Goal: Information Seeking & Learning: Learn about a topic

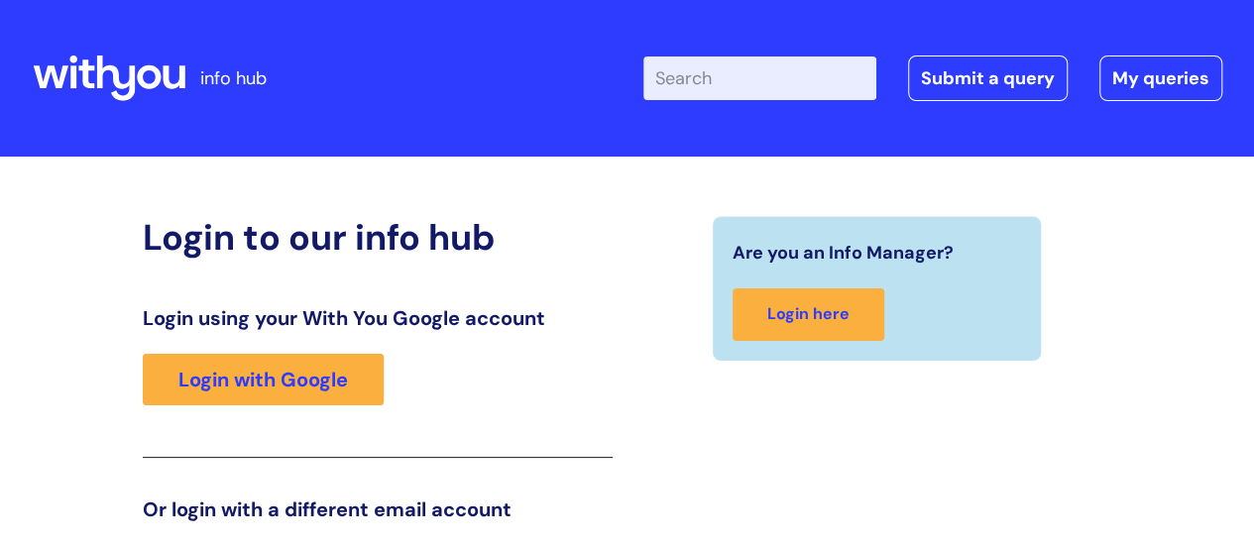
click at [291, 408] on div "Login using your With You Google account Login with Google" at bounding box center [378, 382] width 470 height 152
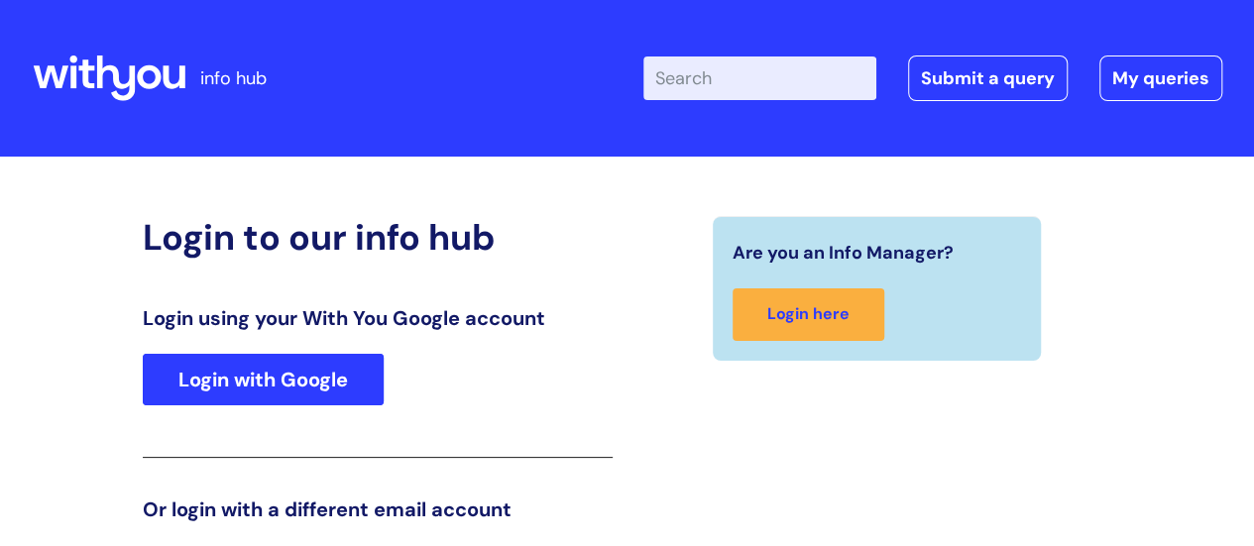
drag, startPoint x: 317, startPoint y: 352, endPoint x: 314, endPoint y: 385, distance: 32.8
click at [314, 385] on div "Login using your With You Google account Login with Google" at bounding box center [378, 382] width 470 height 152
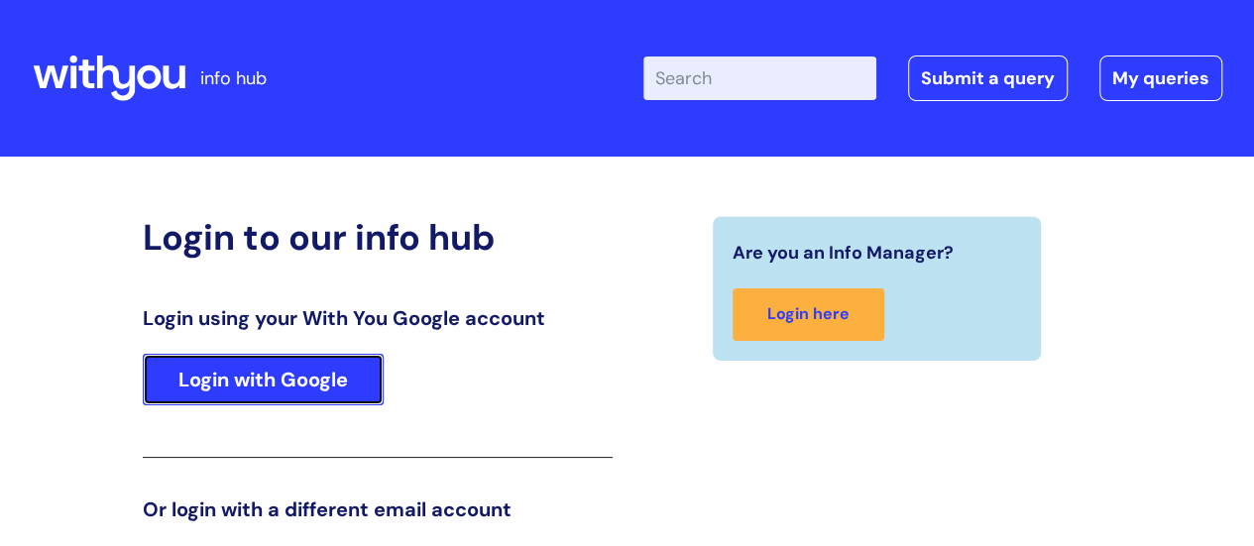
click at [314, 385] on link "Login with Google" at bounding box center [263, 380] width 241 height 52
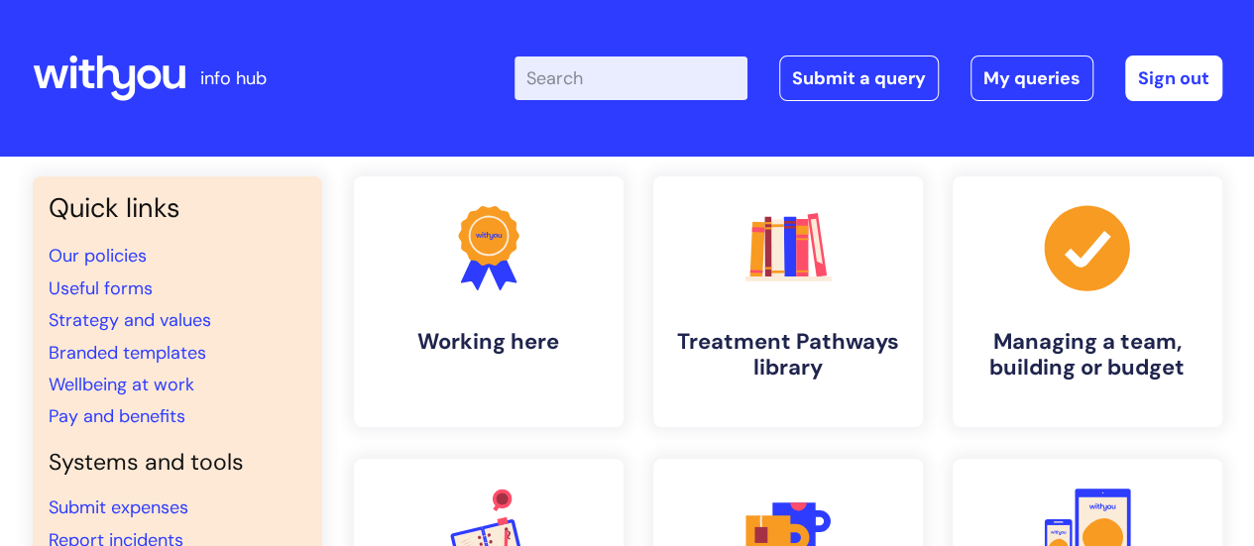
scroll to position [478, 0]
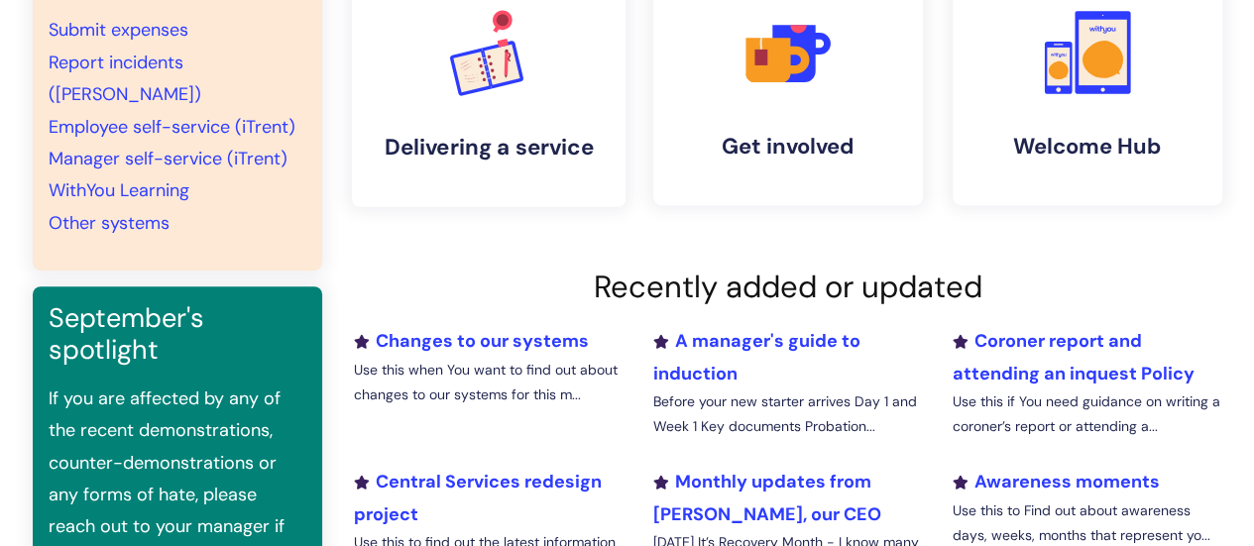
click at [492, 91] on icon ".cls-1{font-family:DMSans-Bold, 'DM Sans';font-size:43.1802px;font-weight:700;}…" at bounding box center [488, 52] width 98 height 98
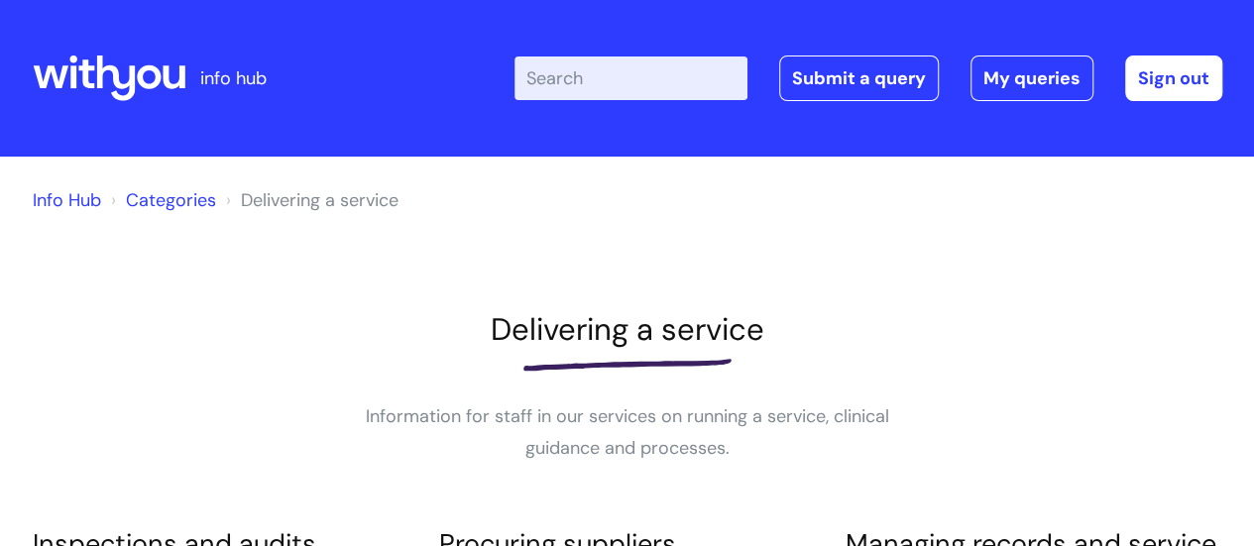
drag, startPoint x: 0, startPoint y: 0, endPoint x: 1178, endPoint y: 206, distance: 1196.4
click at [1178, 206] on div "info hub Enter your search term here... Search Submit a query My queries Welcom…" at bounding box center [627, 273] width 1254 height 546
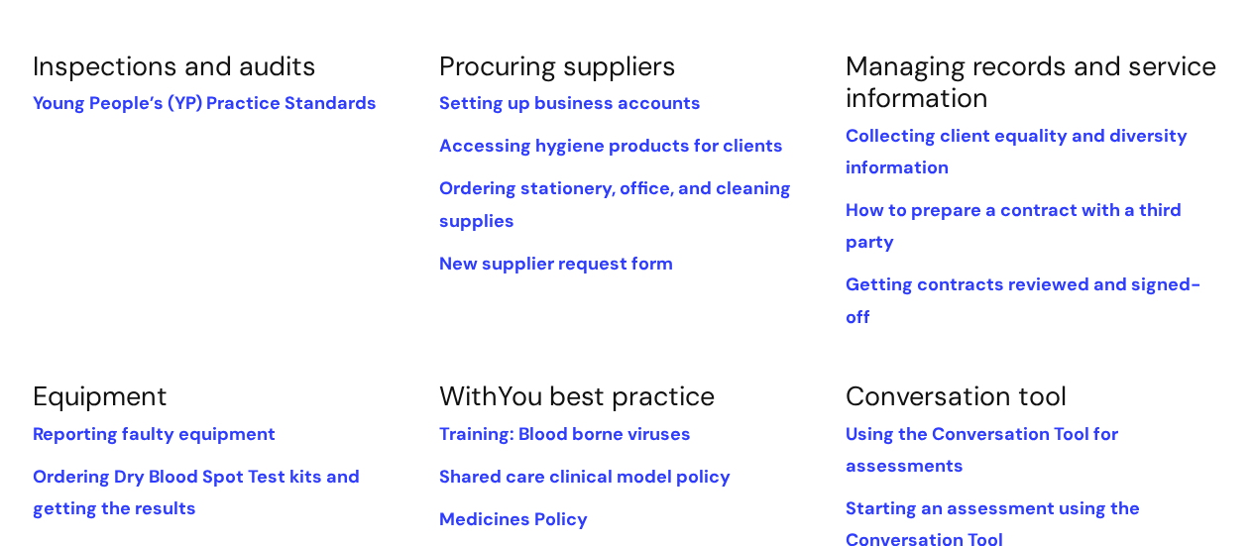
scroll to position [955, 0]
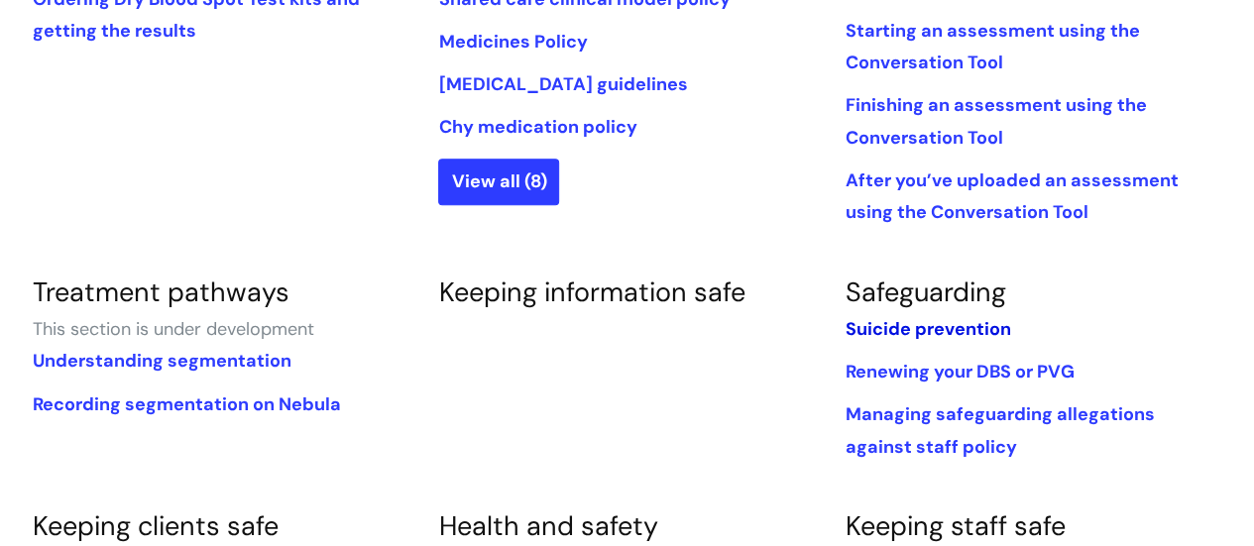
click at [958, 317] on link "Suicide prevention" at bounding box center [927, 329] width 166 height 24
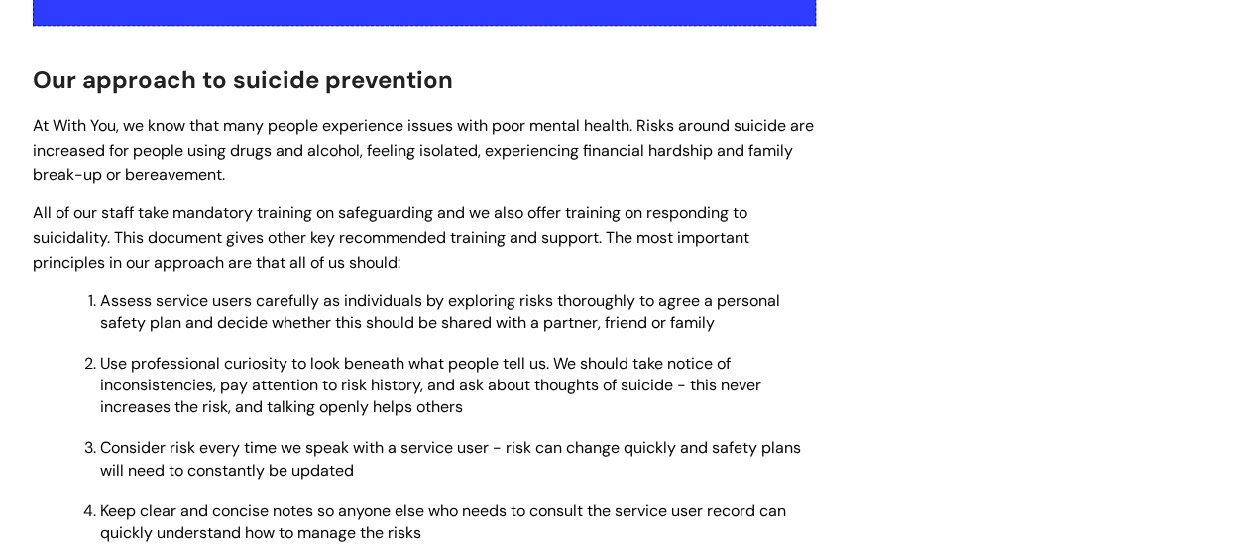
scroll to position [955, 0]
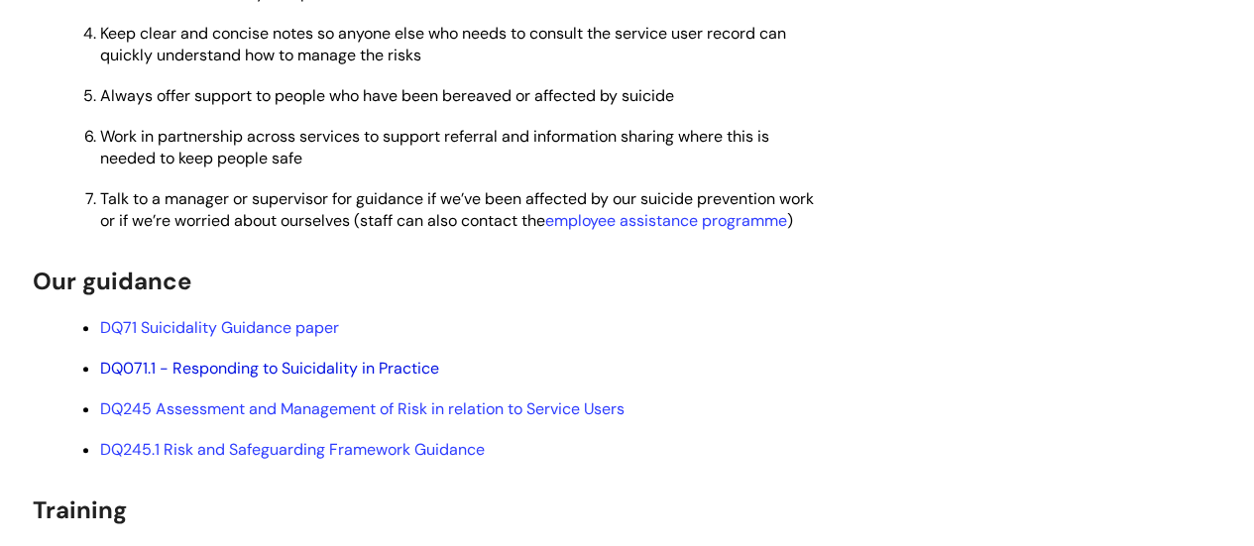
click at [369, 379] on link "DQ071.1 - Responding to Suicidality in Practice" at bounding box center [269, 368] width 339 height 21
